Goal: Information Seeking & Learning: Check status

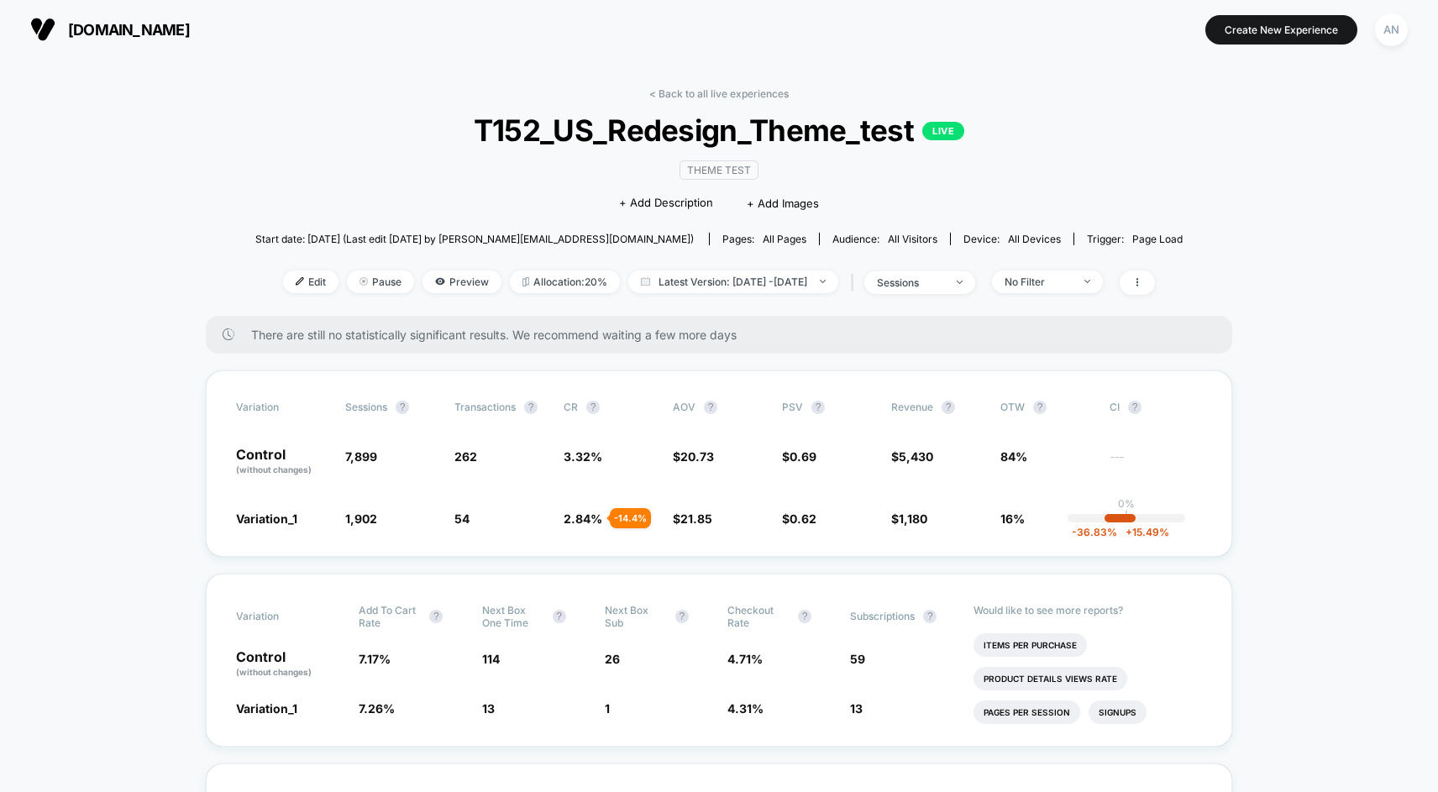
scroll to position [659, 0]
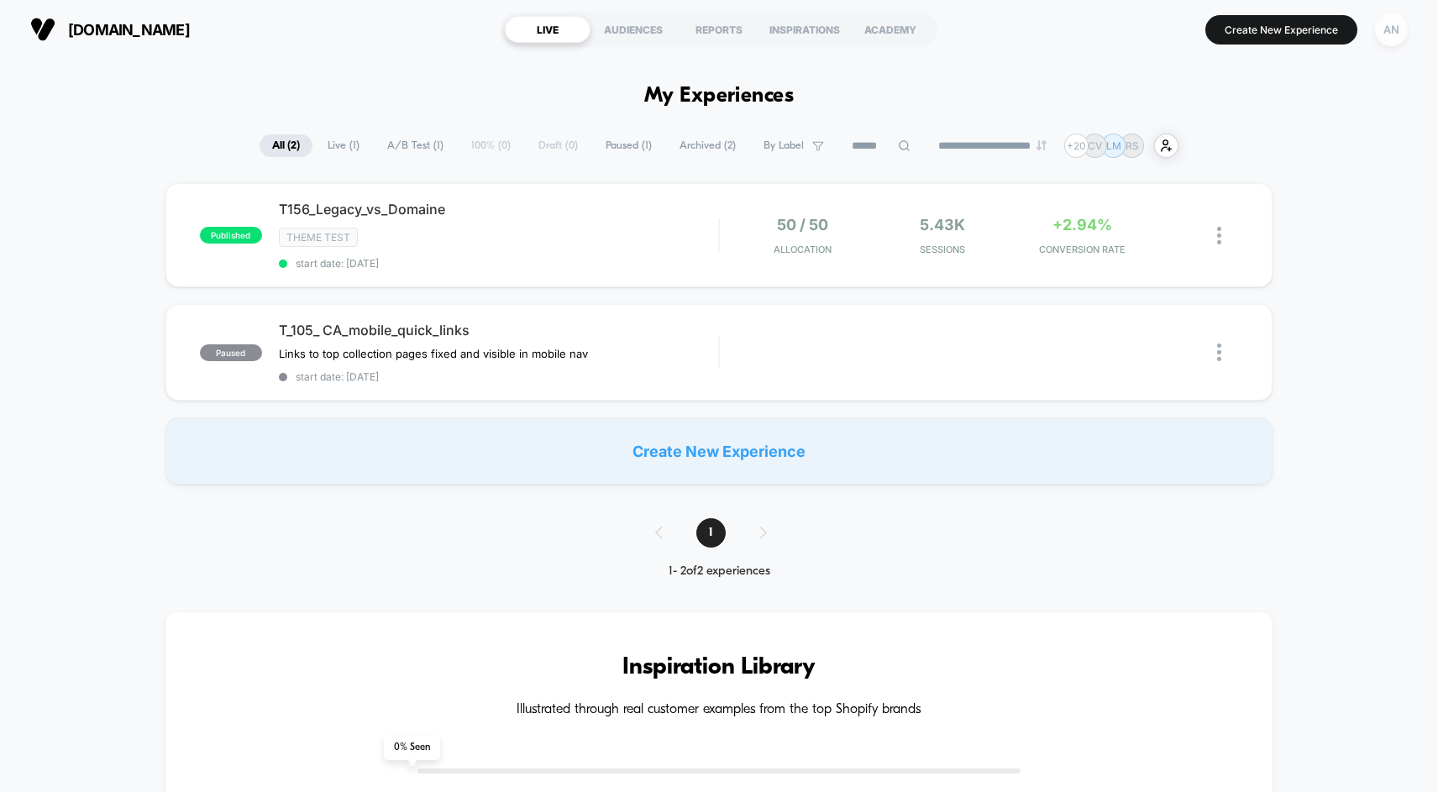
click at [1395, 40] on div "AN" at bounding box center [1391, 29] width 33 height 33
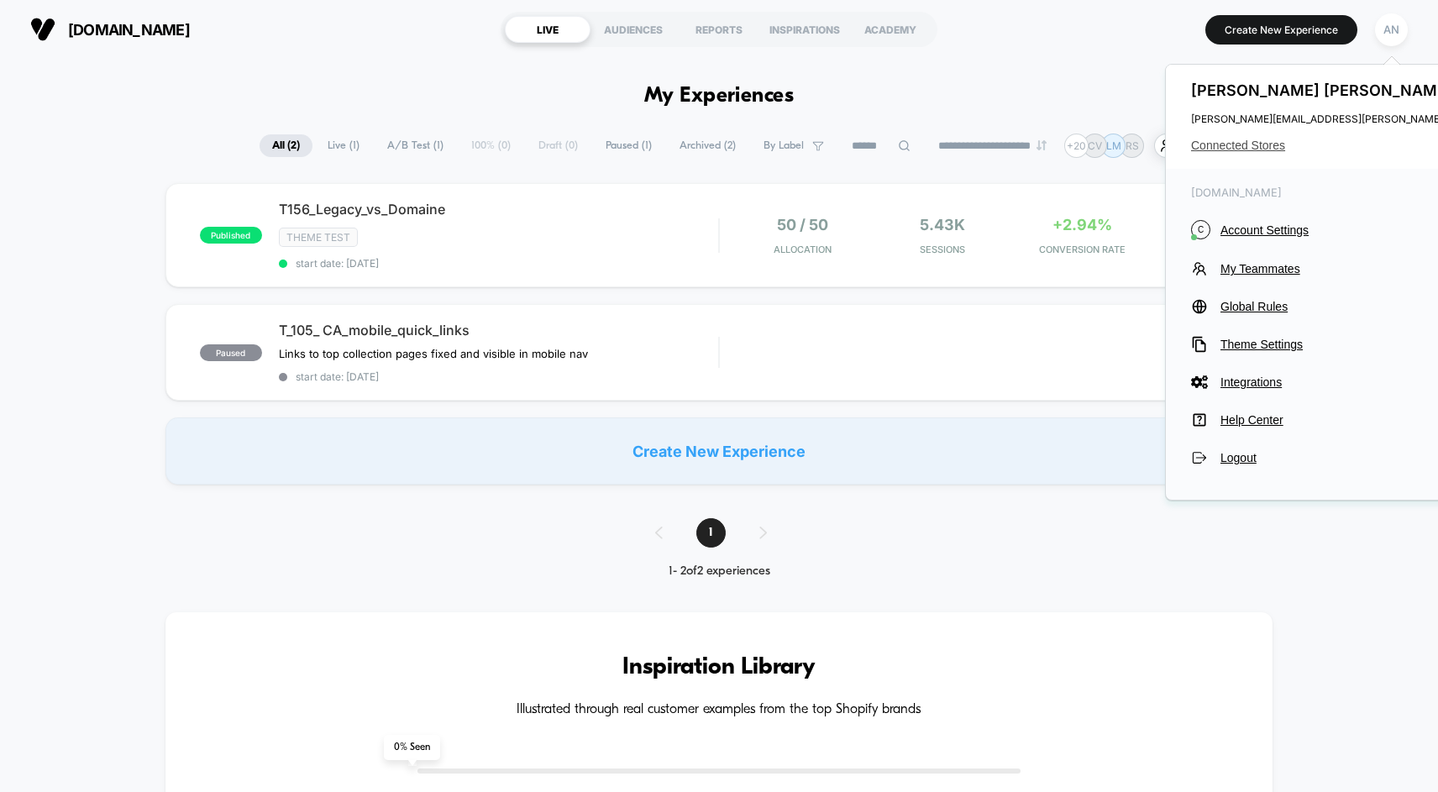
click at [1274, 144] on span "Connected Stores" at bounding box center [1357, 145] width 333 height 13
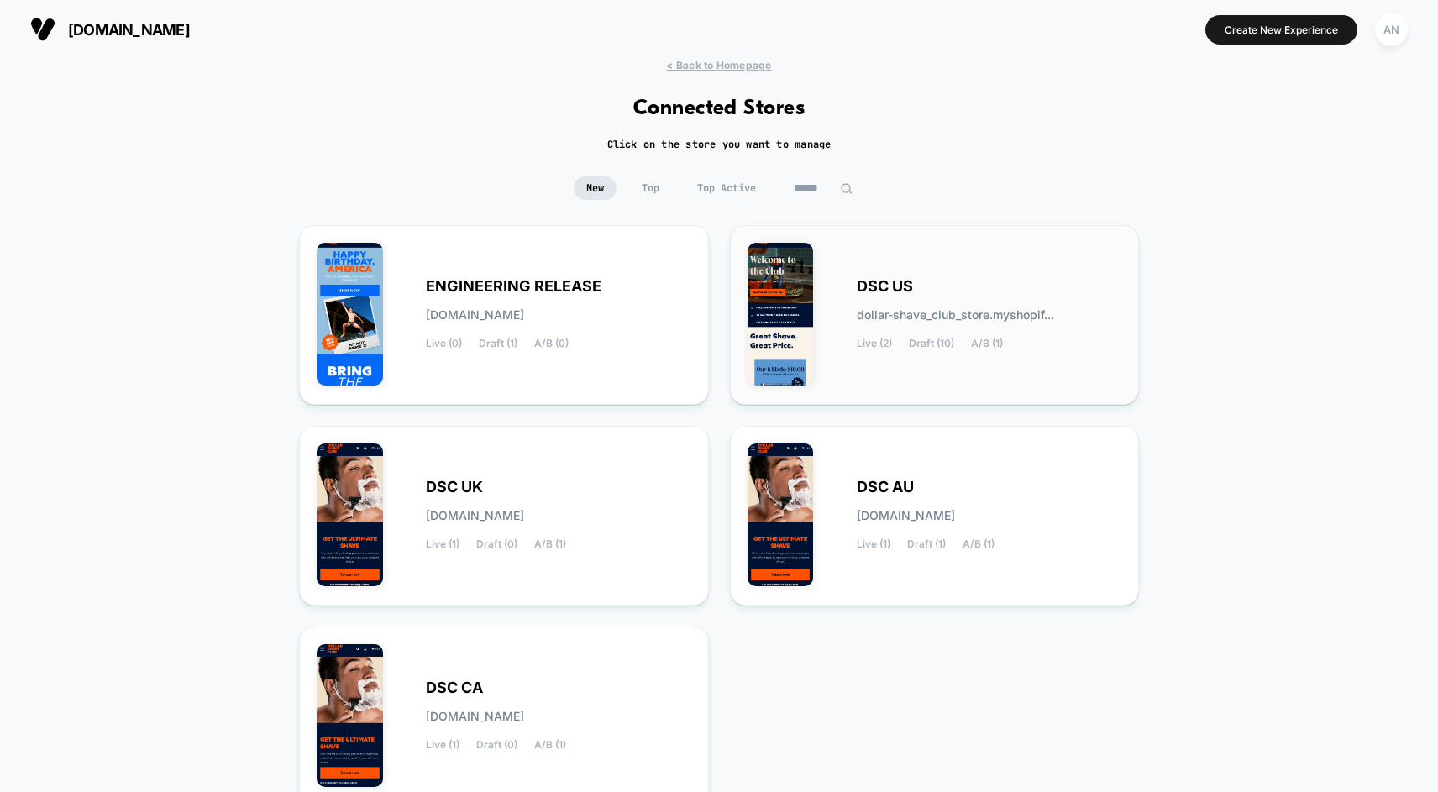
click at [886, 281] on span "DSC US" at bounding box center [885, 287] width 56 height 12
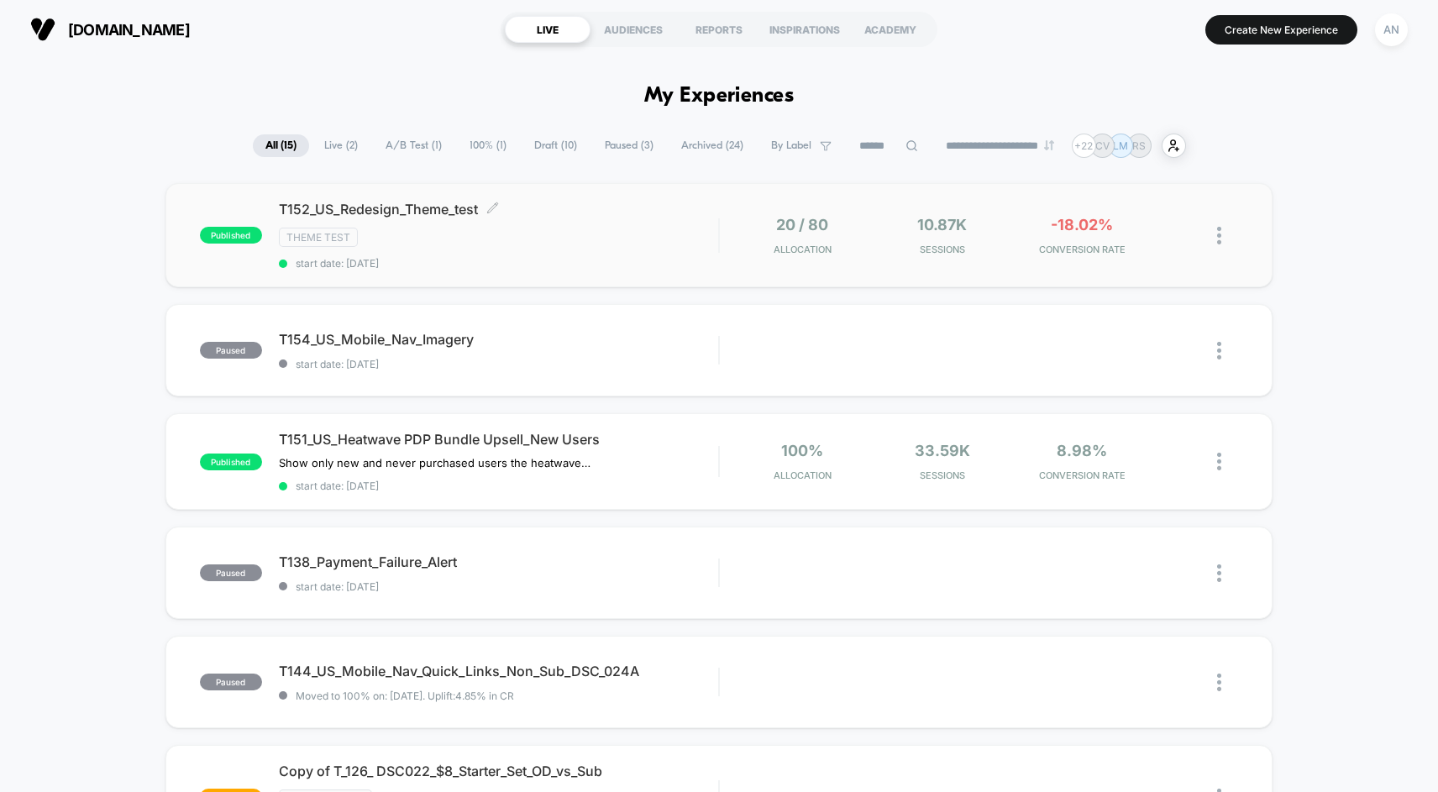
click at [675, 252] on div "T152_US_Redesign_Theme_test Click to edit experience details Click to edit expe…" at bounding box center [498, 235] width 439 height 69
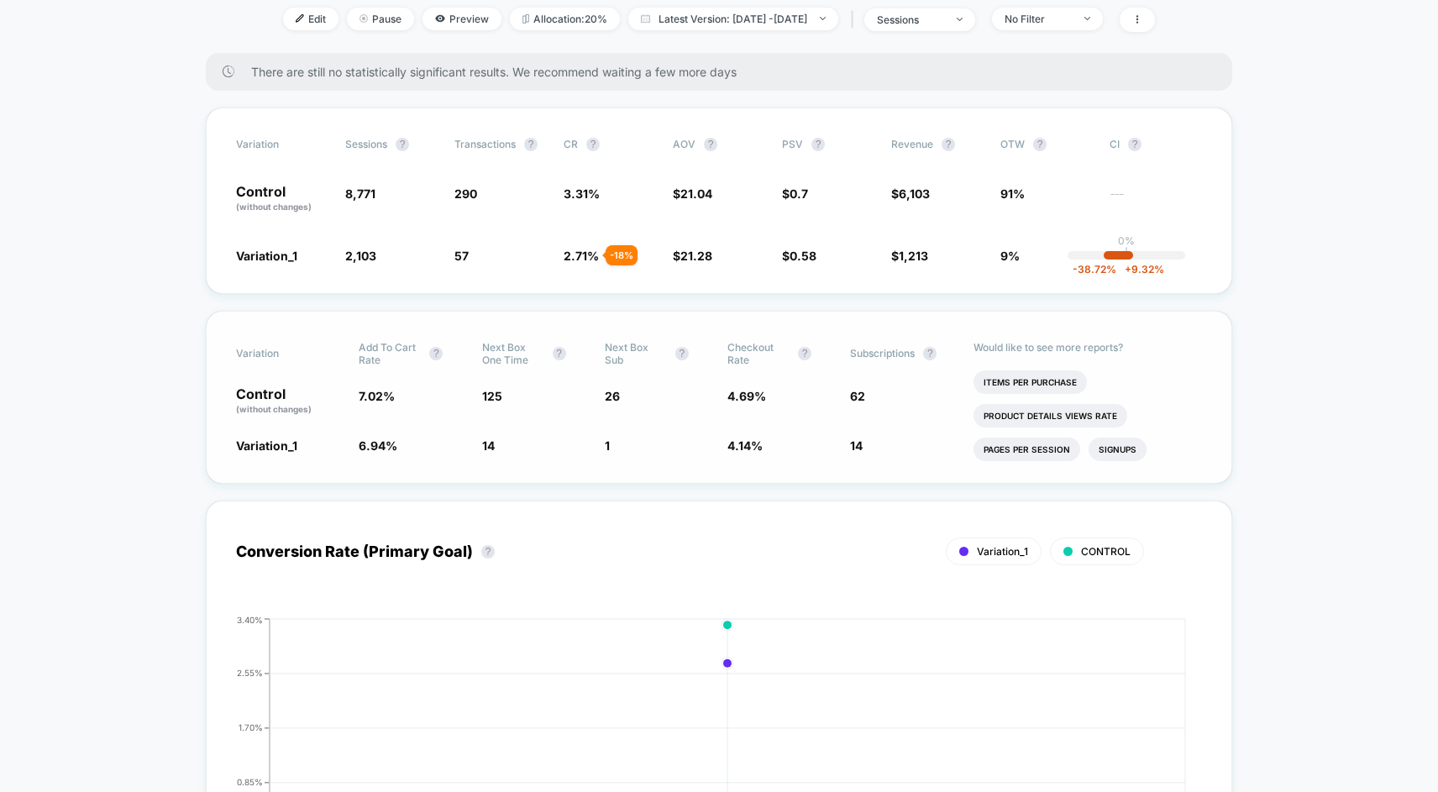
scroll to position [286, 0]
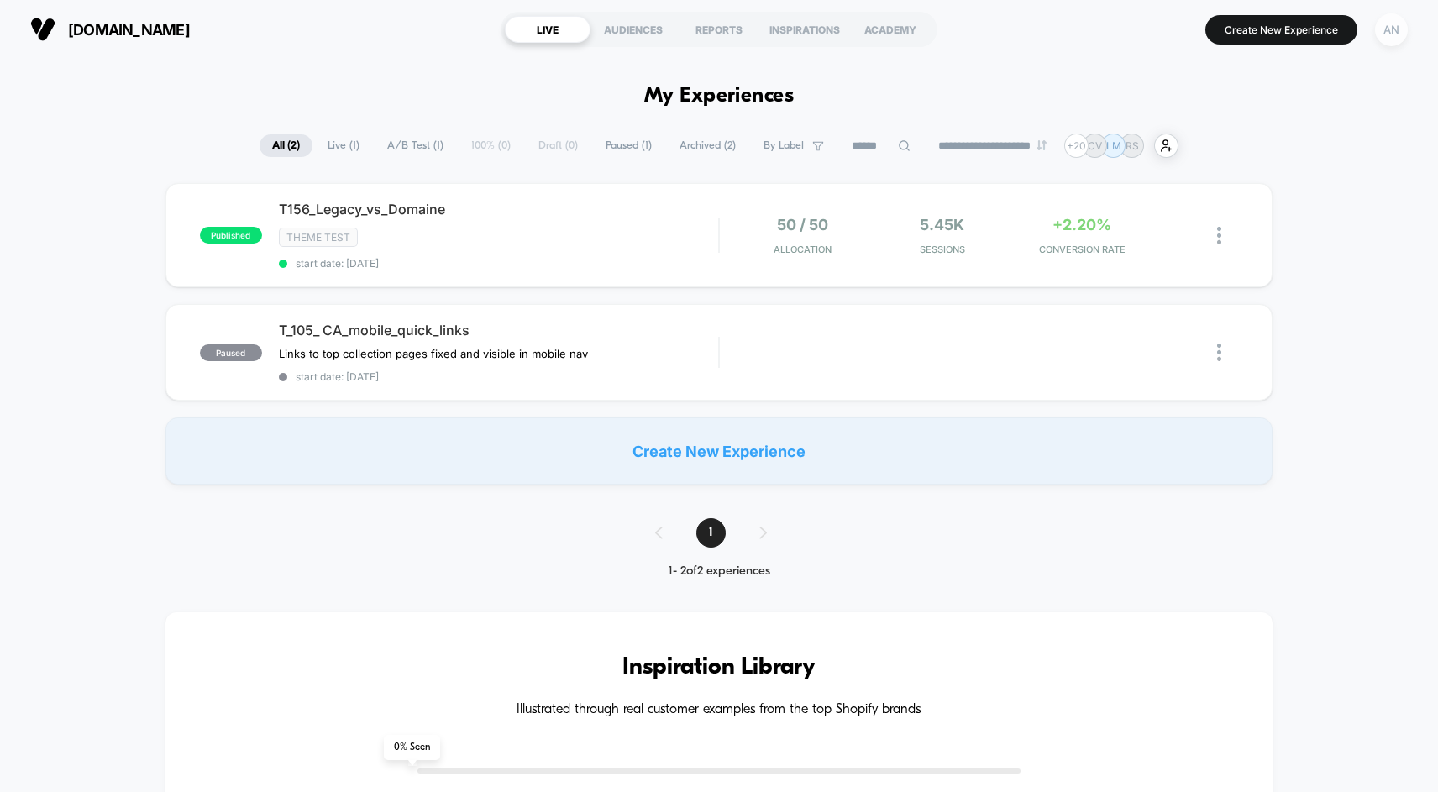
click at [1391, 36] on div "AN" at bounding box center [1391, 29] width 33 height 33
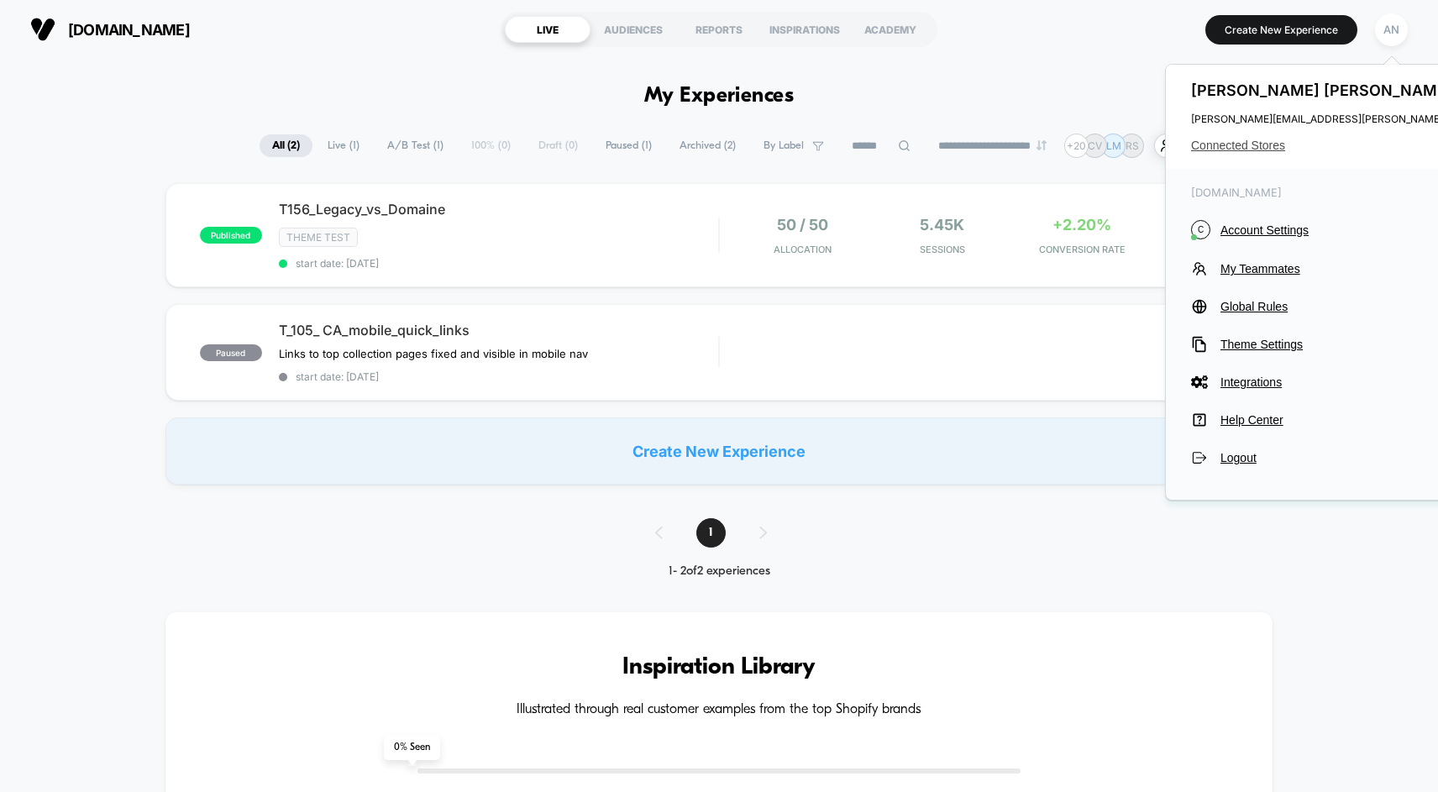
click at [1262, 143] on span "Connected Stores" at bounding box center [1357, 145] width 333 height 13
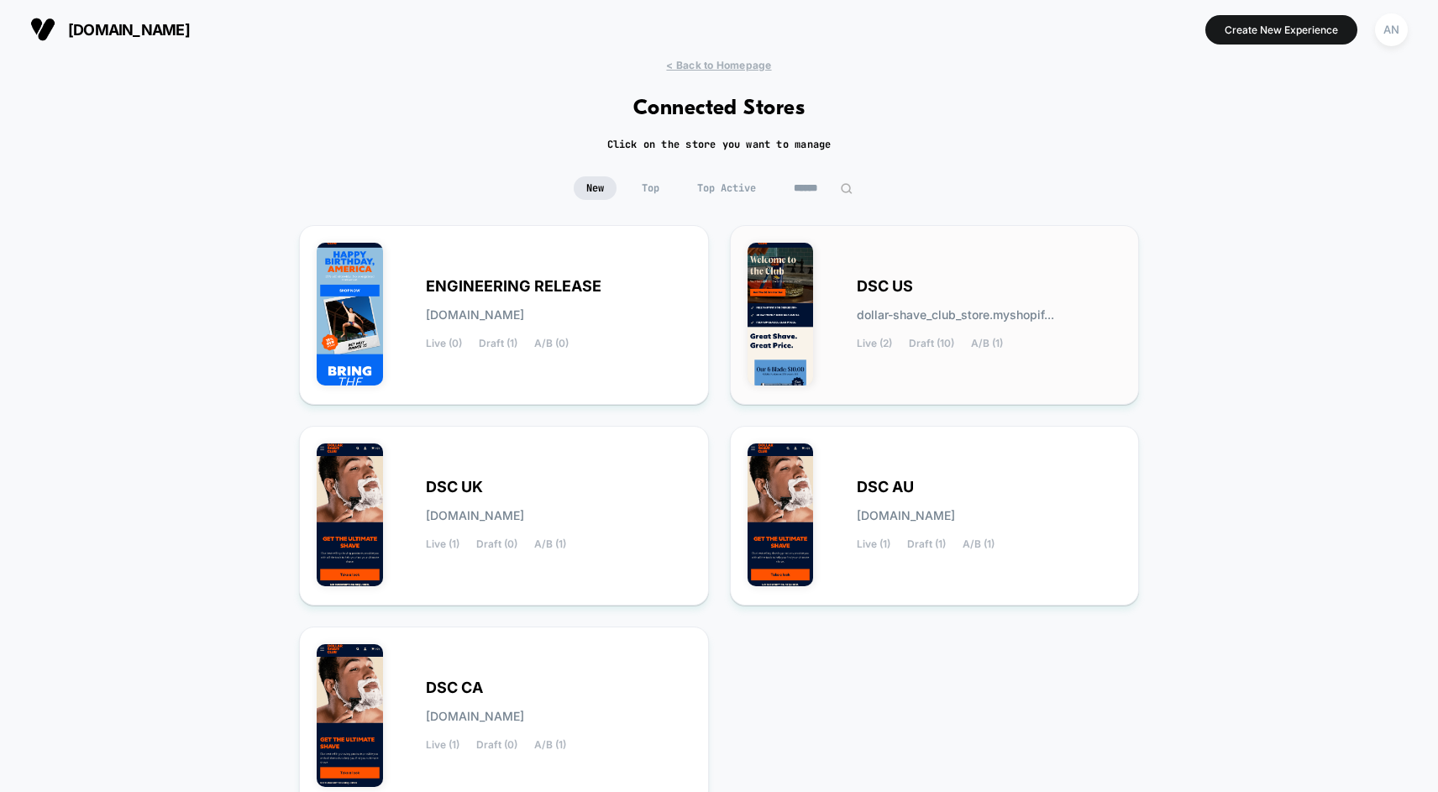
click at [864, 290] on span "DSC US" at bounding box center [885, 287] width 56 height 12
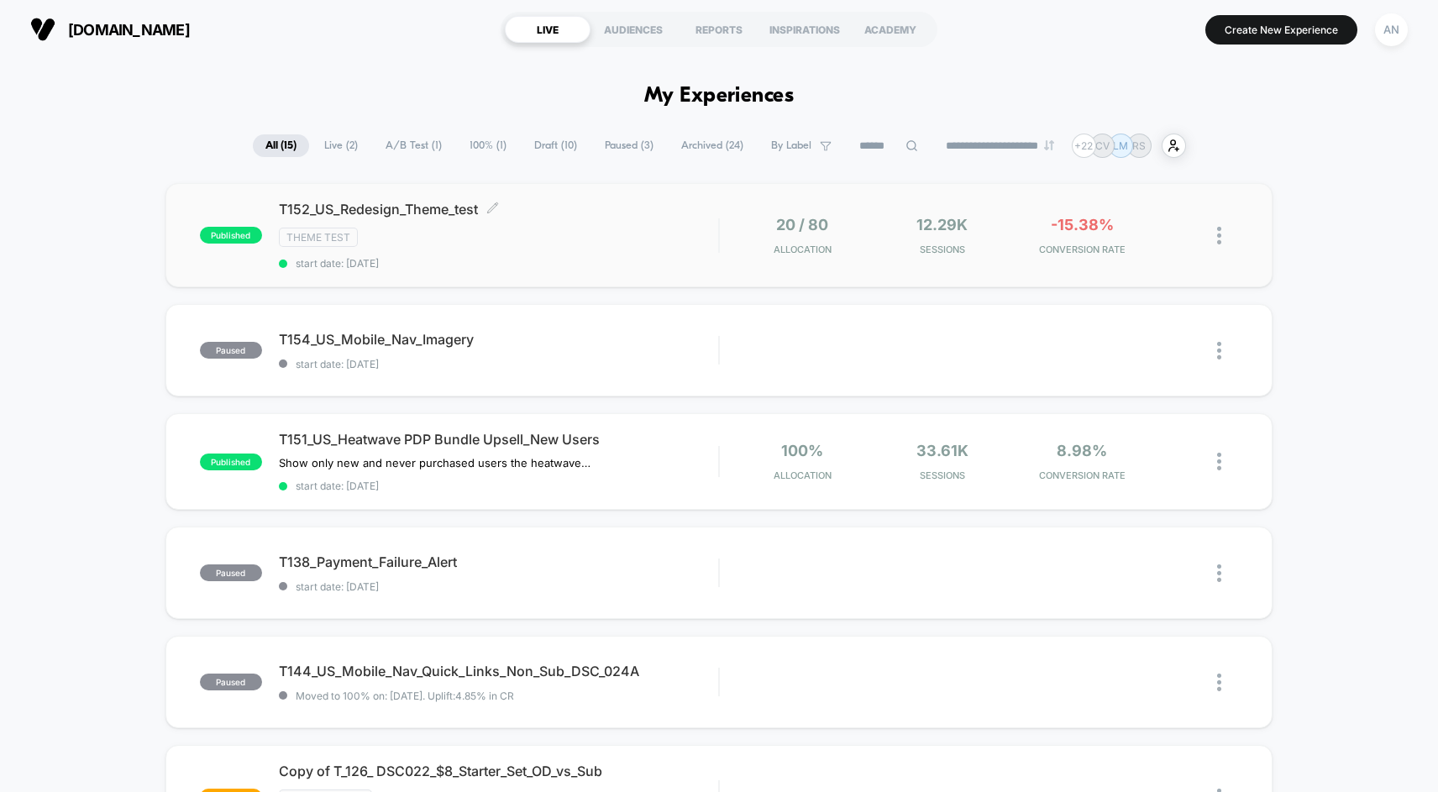
click at [572, 246] on div "T152_US_Redesign_Theme_test Click to edit experience details Click to edit expe…" at bounding box center [498, 235] width 439 height 69
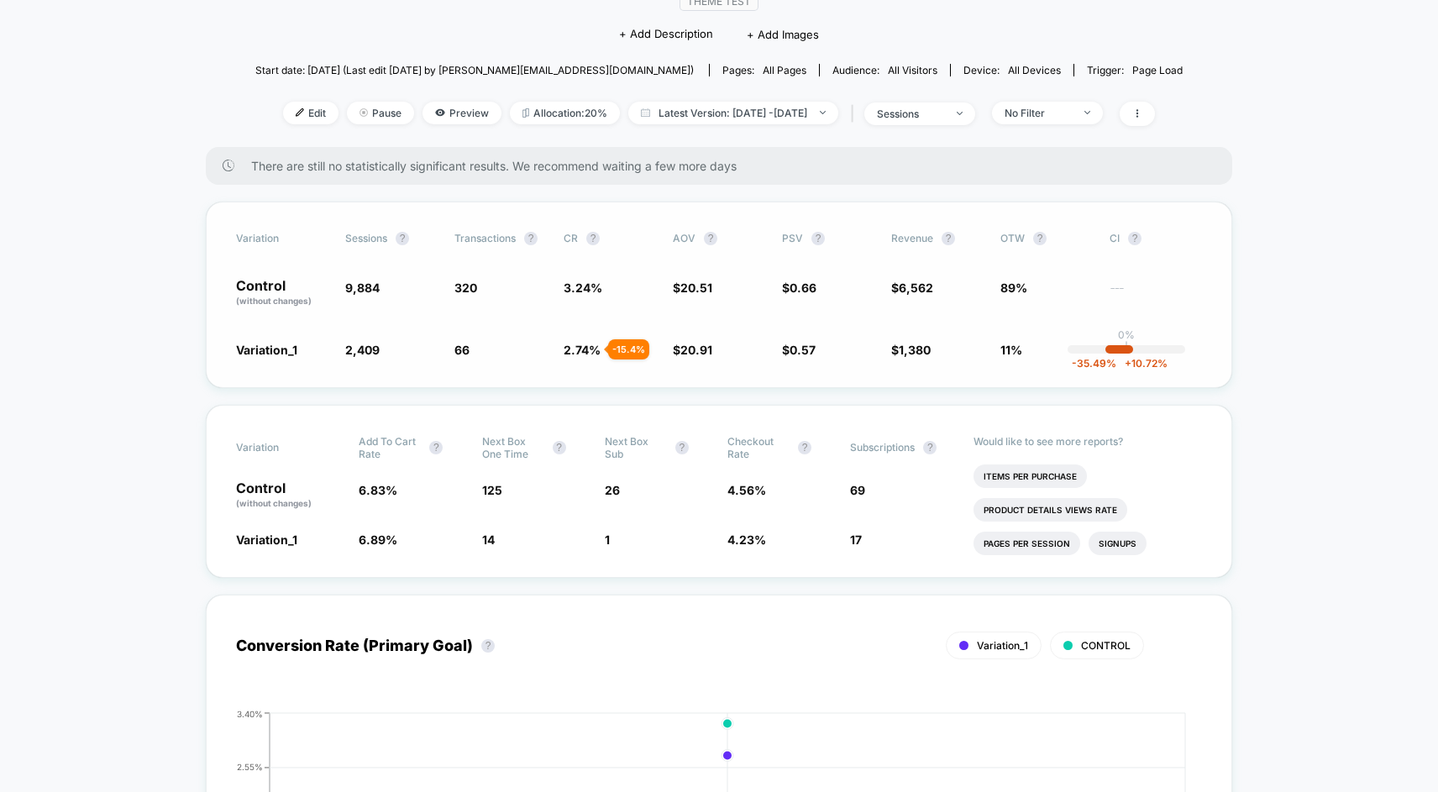
scroll to position [174, 0]
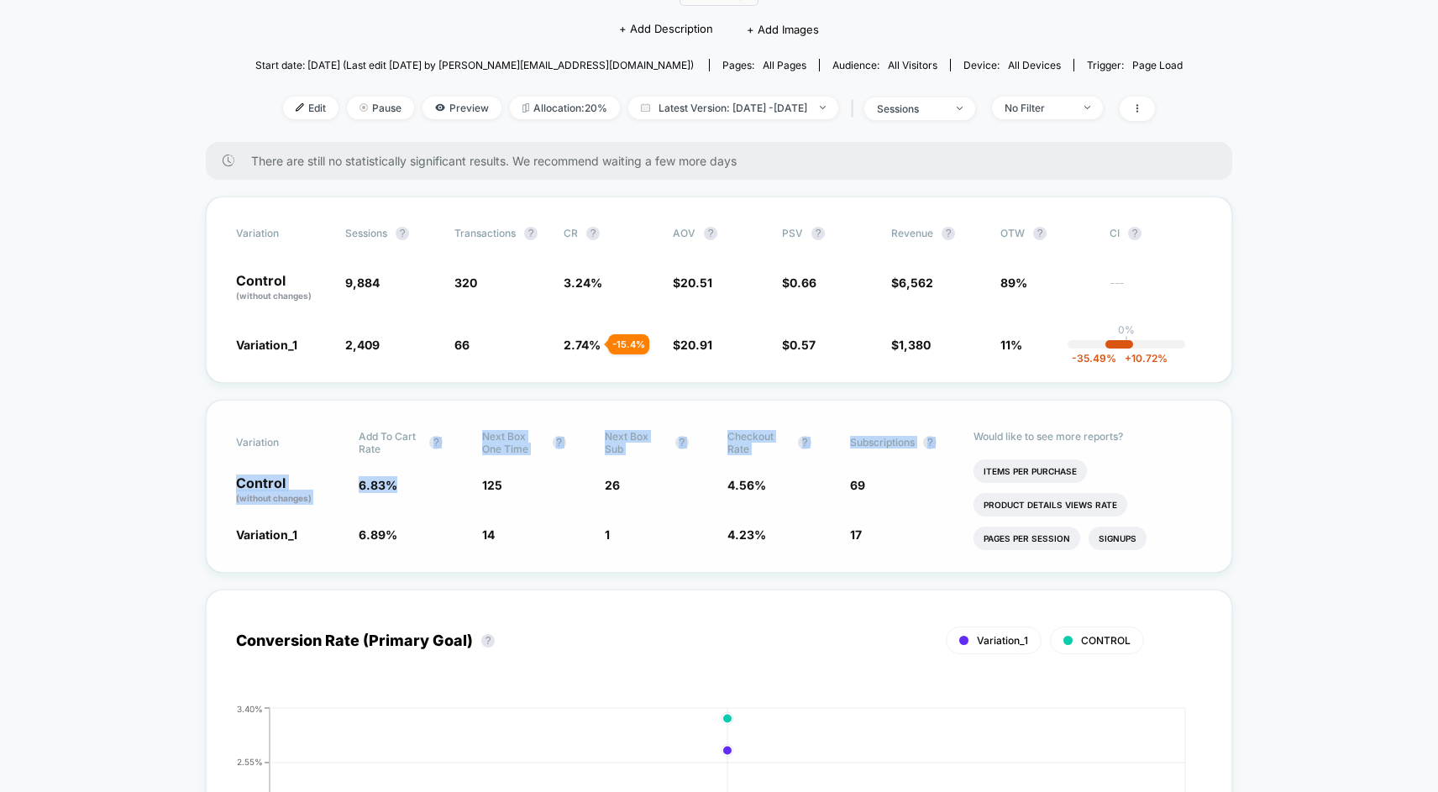
drag, startPoint x: 393, startPoint y: 460, endPoint x: 391, endPoint y: 487, distance: 26.9
click at [391, 487] on div "Variation Add To Cart Rate ? Next Box One Time ? Next Box Sub ? Checkout Rate ?…" at bounding box center [719, 486] width 1027 height 173
click at [391, 487] on span "6.83 %" at bounding box center [378, 485] width 39 height 14
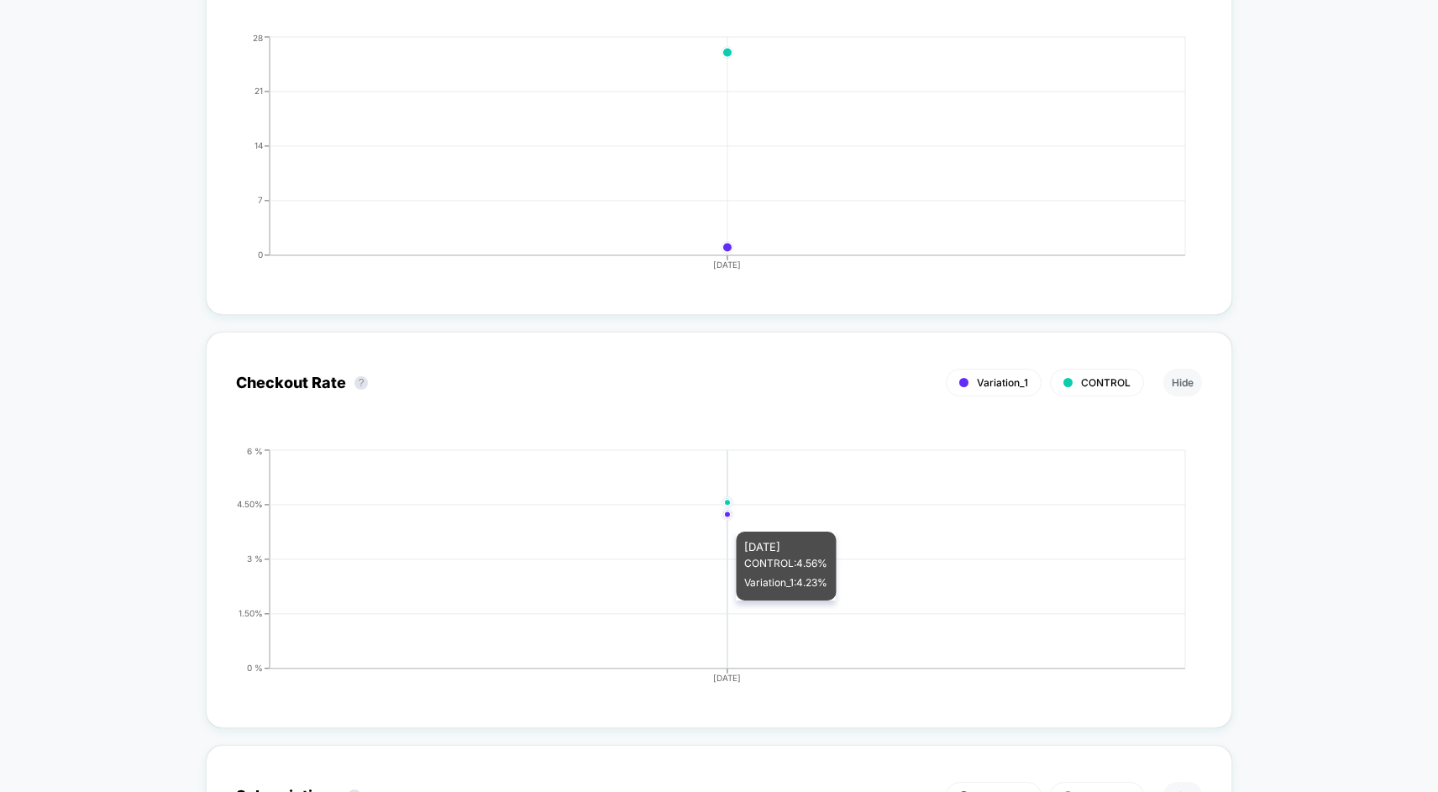
scroll to position [3956, 0]
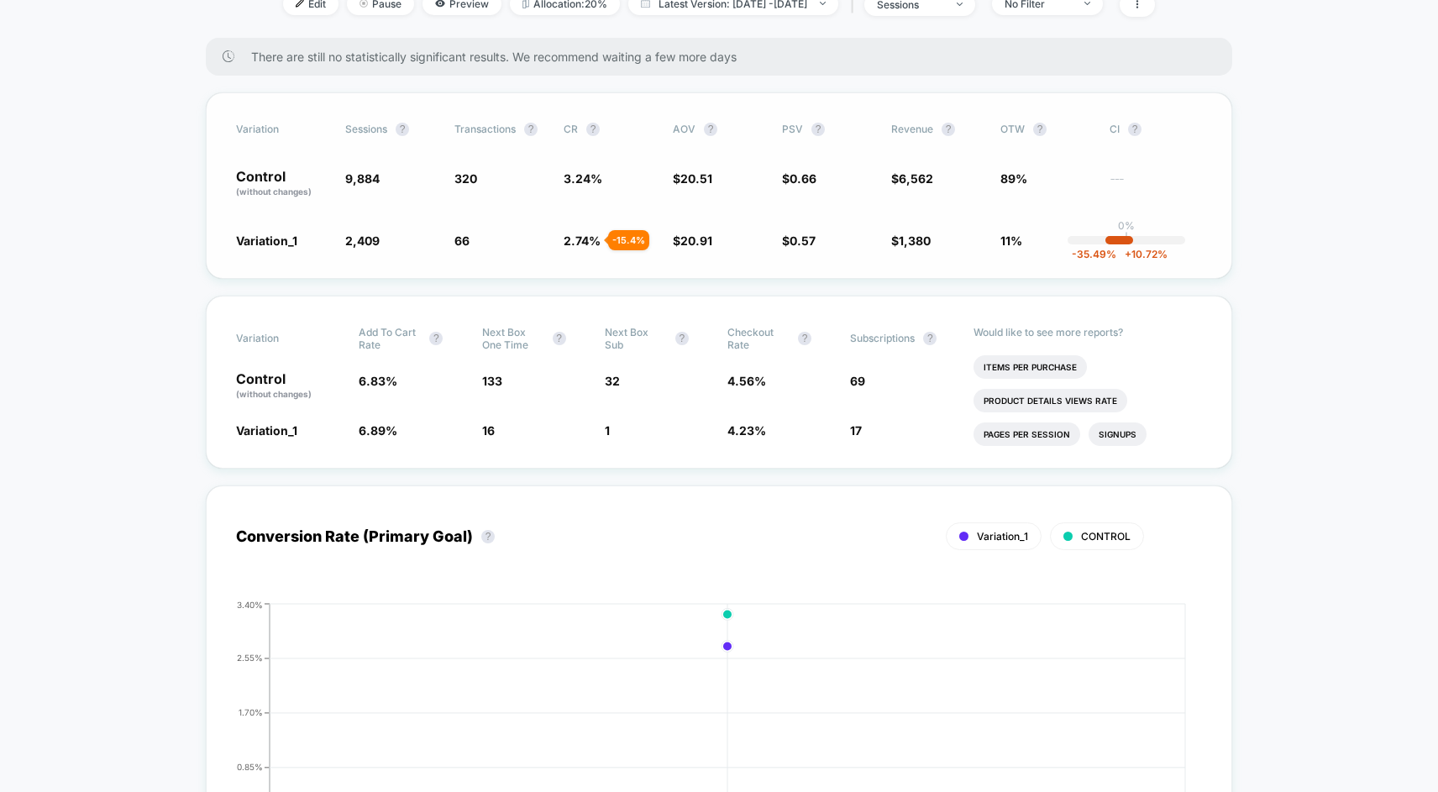
scroll to position [179, 0]
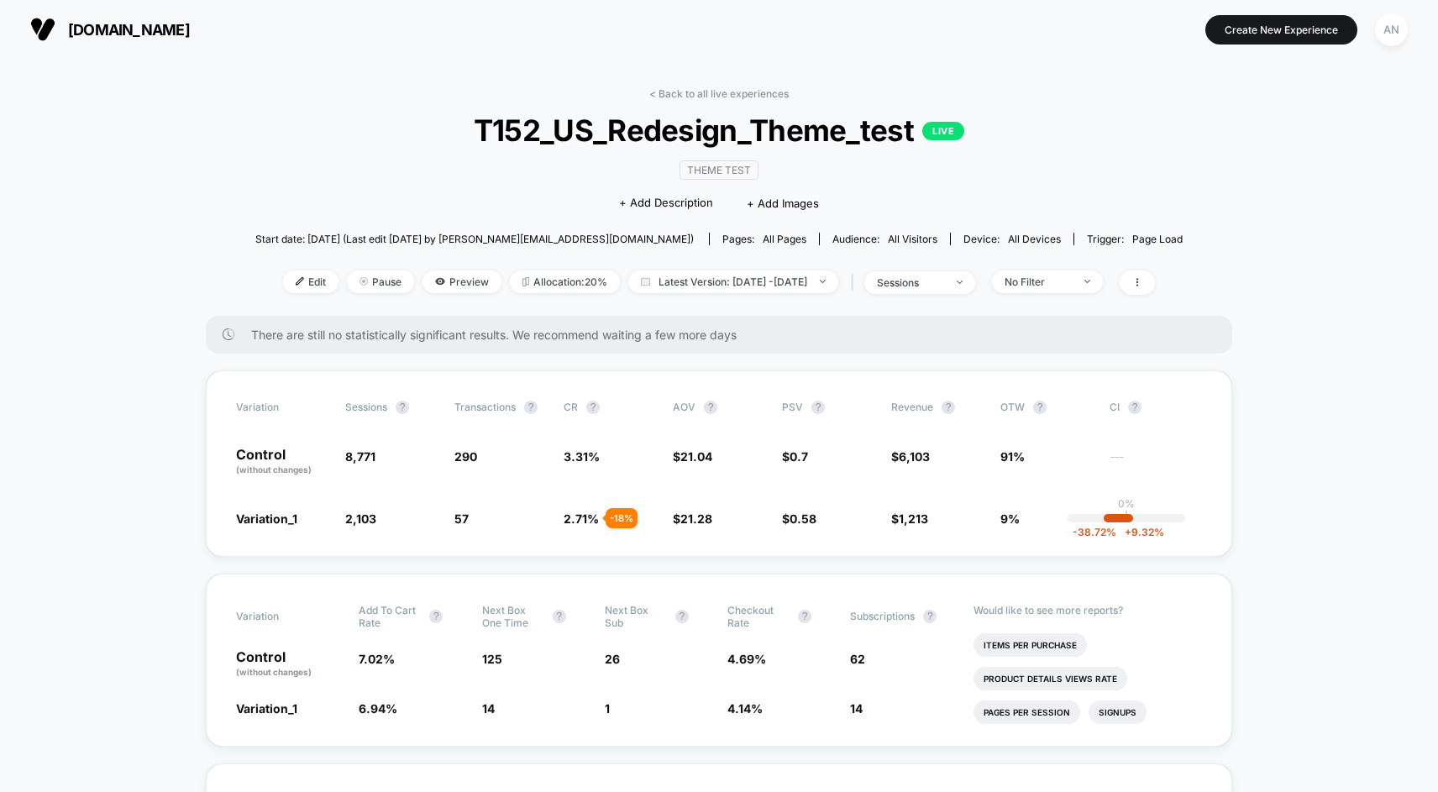
scroll to position [286, 0]
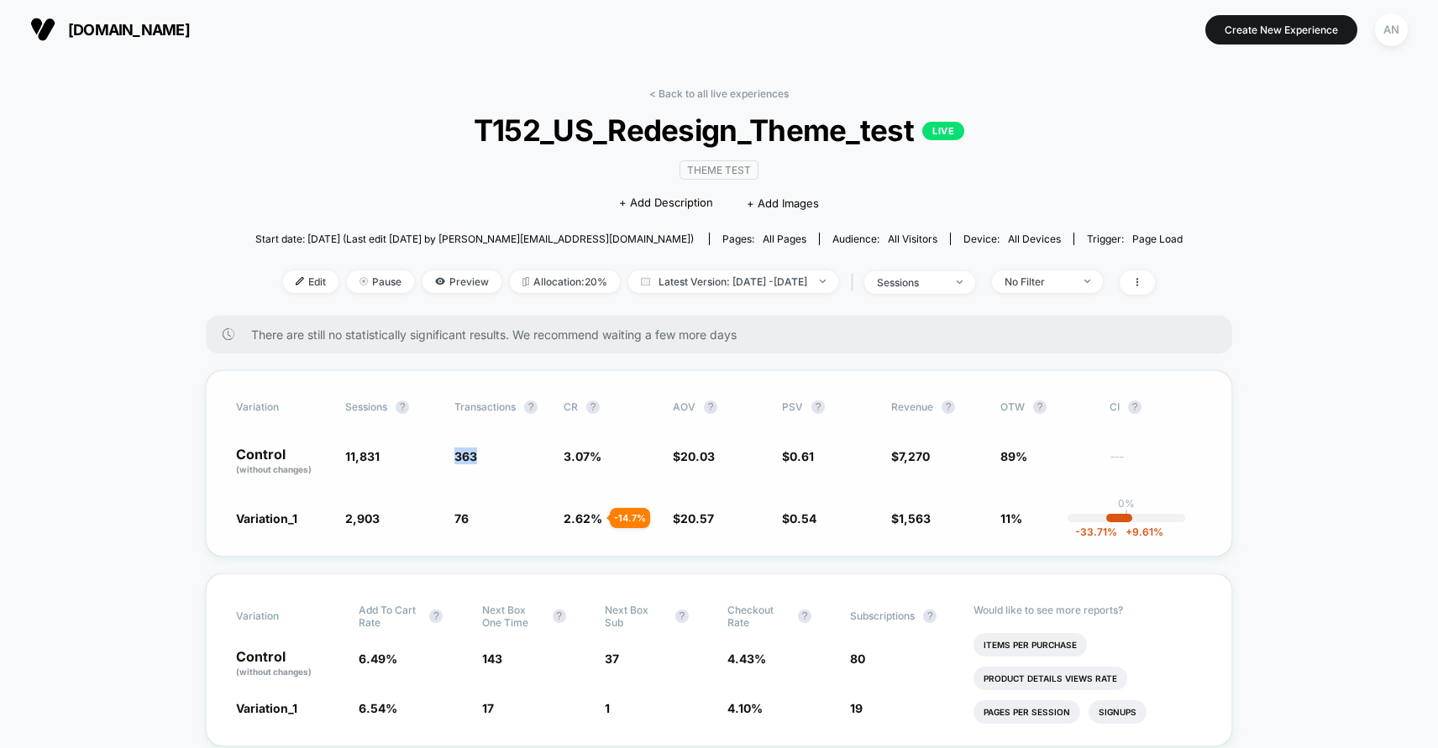
drag, startPoint x: 470, startPoint y: 445, endPoint x: 488, endPoint y: 458, distance: 22.4
click at [488, 458] on div "Variation Sessions ? Transactions ? CR ? AOV ? PSV ? Revenue ? OTW ? CI ? Contr…" at bounding box center [719, 463] width 1027 height 186
drag, startPoint x: 454, startPoint y: 517, endPoint x: 476, endPoint y: 524, distance: 23.1
click at [476, 524] on span "76 - 14.7 %" at bounding box center [500, 518] width 92 height 17
